Goal: Task Accomplishment & Management: Use online tool/utility

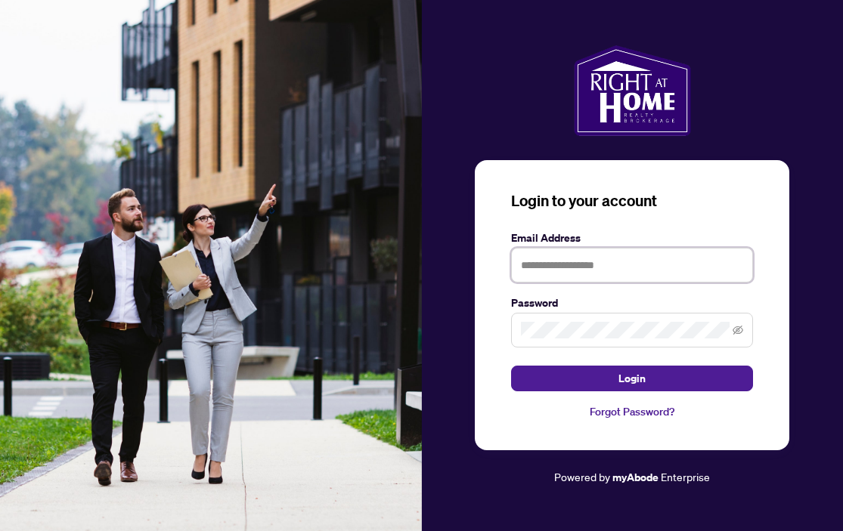
click at [601, 267] on input "text" at bounding box center [632, 265] width 242 height 35
type input "**********"
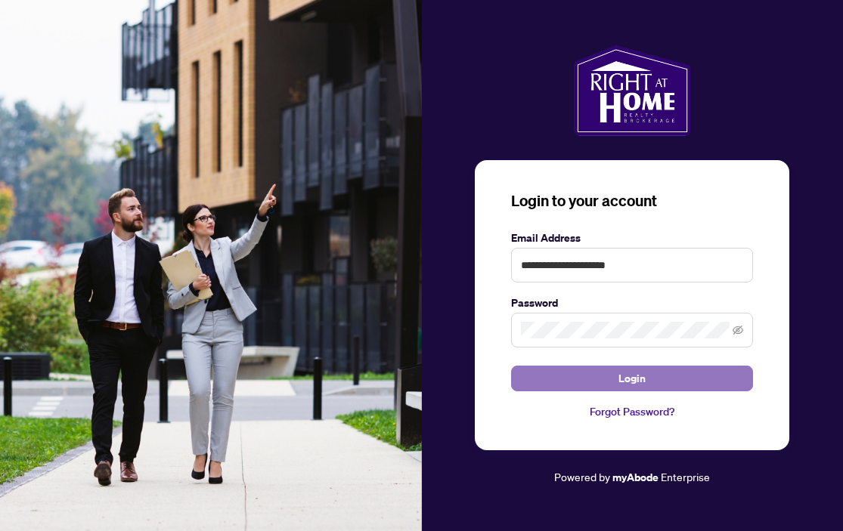
click at [598, 376] on button "Login" at bounding box center [632, 379] width 242 height 26
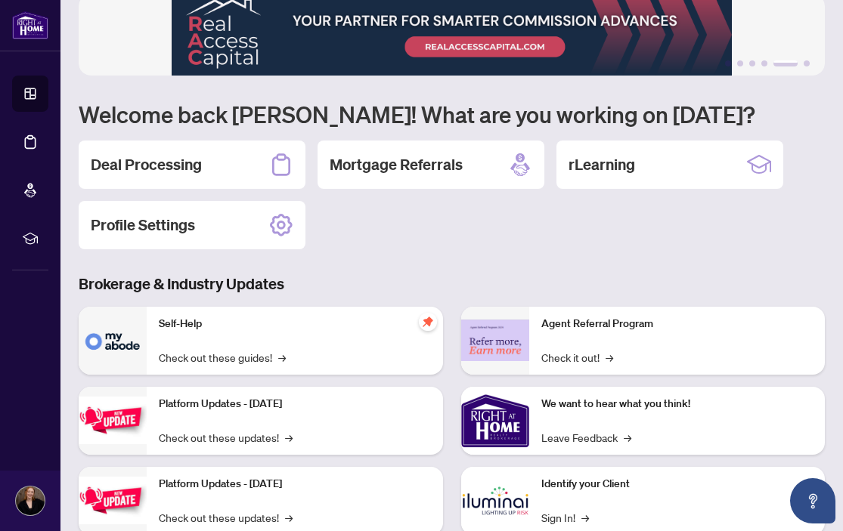
scroll to position [26, 0]
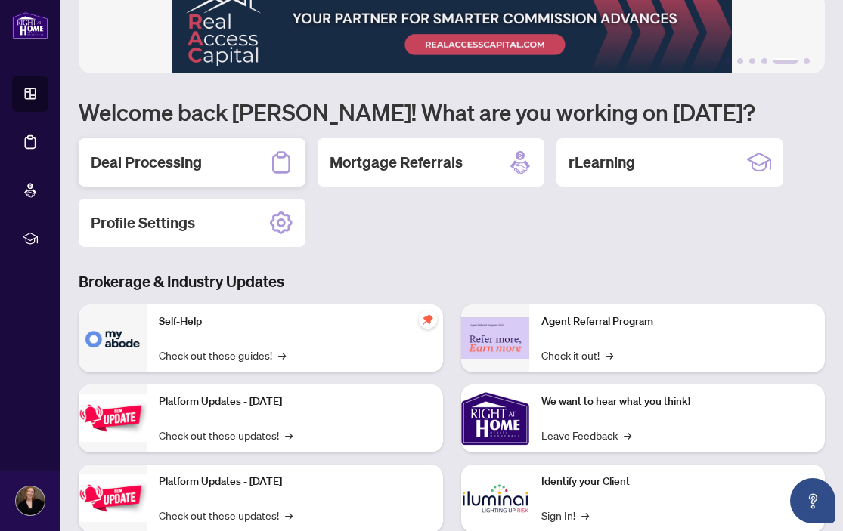
click at [212, 168] on div "Deal Processing" at bounding box center [192, 162] width 227 height 48
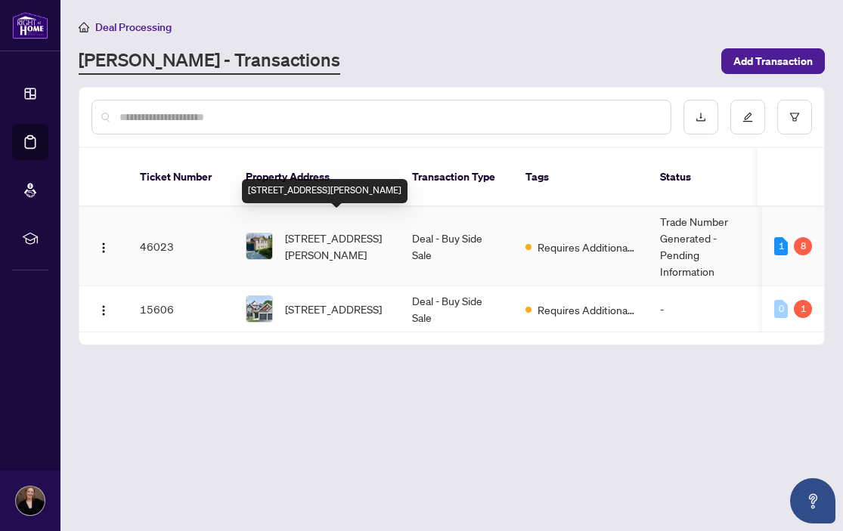
click at [355, 230] on span "[STREET_ADDRESS][PERSON_NAME]" at bounding box center [336, 246] width 103 height 33
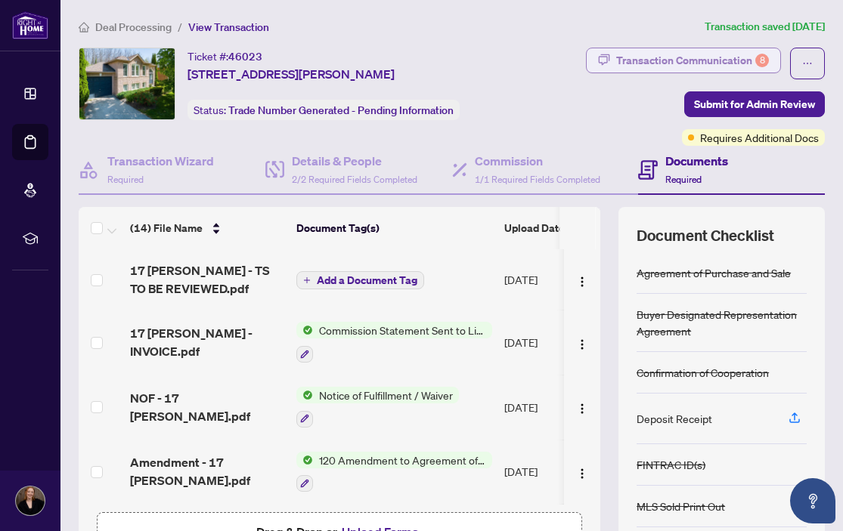
click at [645, 57] on div "Transaction Communication 8" at bounding box center [692, 60] width 153 height 24
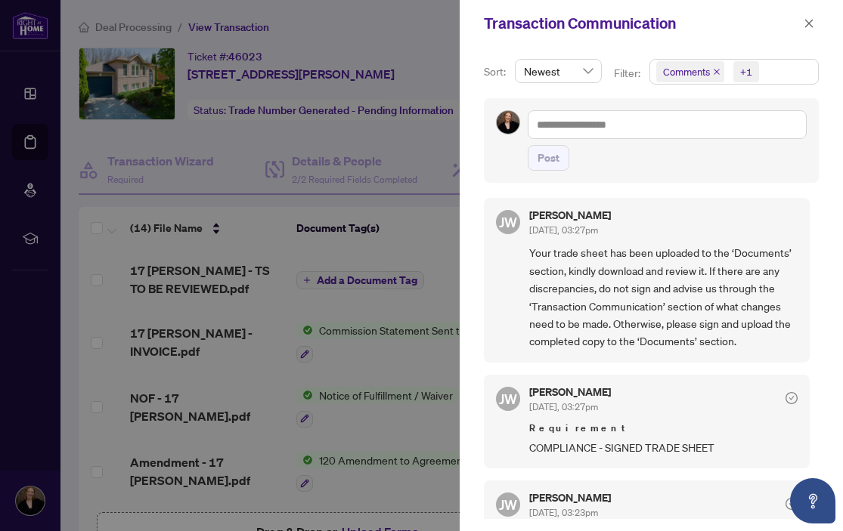
click at [428, 255] on div at bounding box center [421, 265] width 843 height 531
click at [810, 26] on icon "close" at bounding box center [809, 23] width 11 height 11
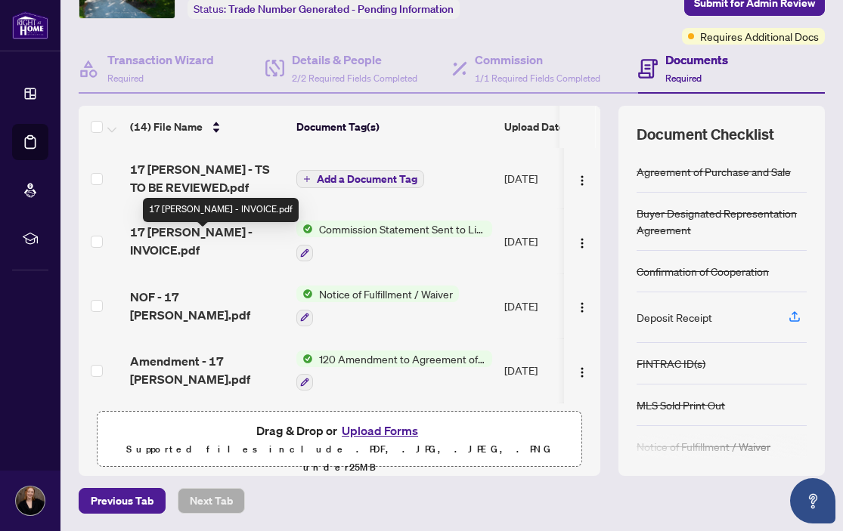
click at [202, 243] on span "17 [PERSON_NAME] - INVOICE.pdf" at bounding box center [207, 241] width 154 height 36
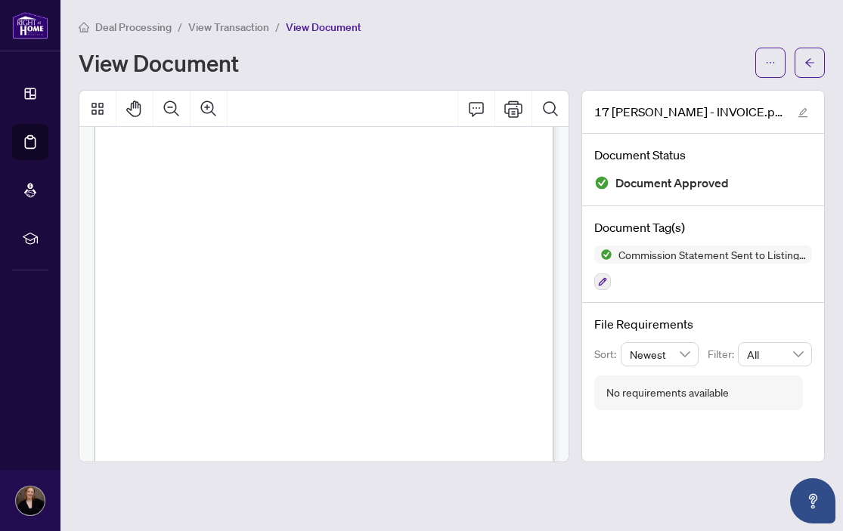
scroll to position [290, 0]
